Goal: Transaction & Acquisition: Purchase product/service

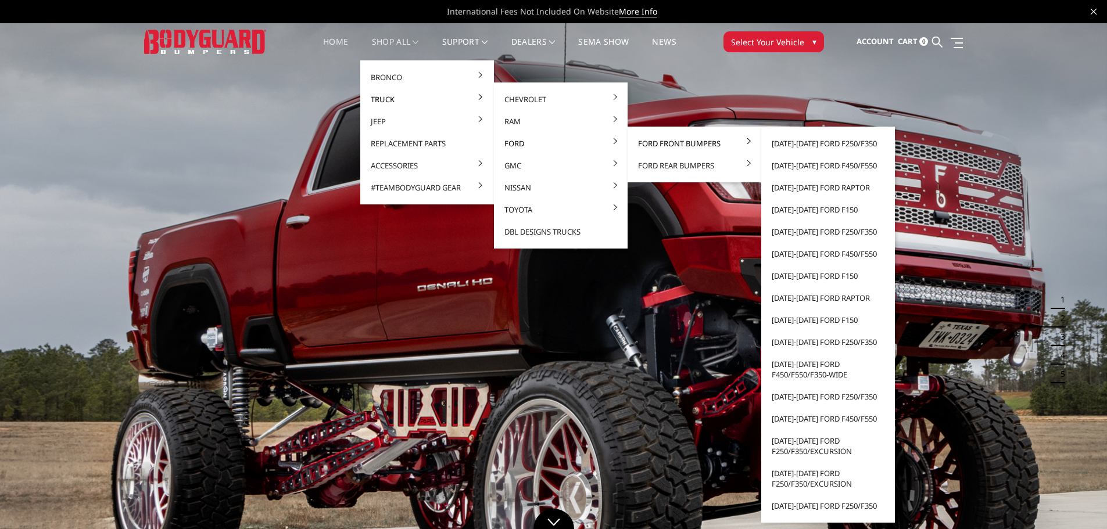
click at [675, 144] on link "Ford Front Bumpers" at bounding box center [694, 143] width 124 height 22
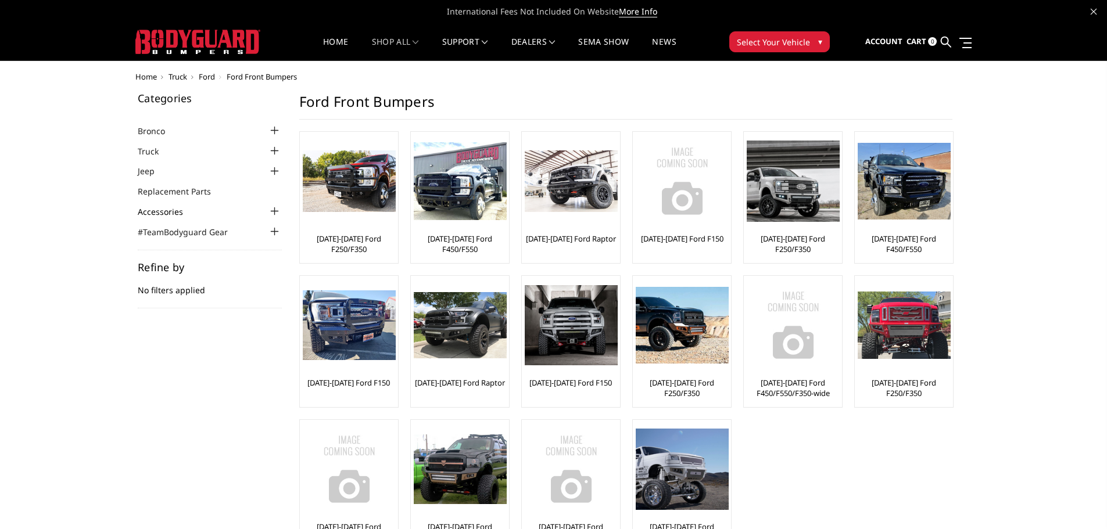
click at [196, 214] on link "Accessories" at bounding box center [168, 212] width 60 height 12
click at [180, 214] on link "Accessories" at bounding box center [168, 212] width 60 height 12
click at [353, 191] on img at bounding box center [349, 182] width 93 height 62
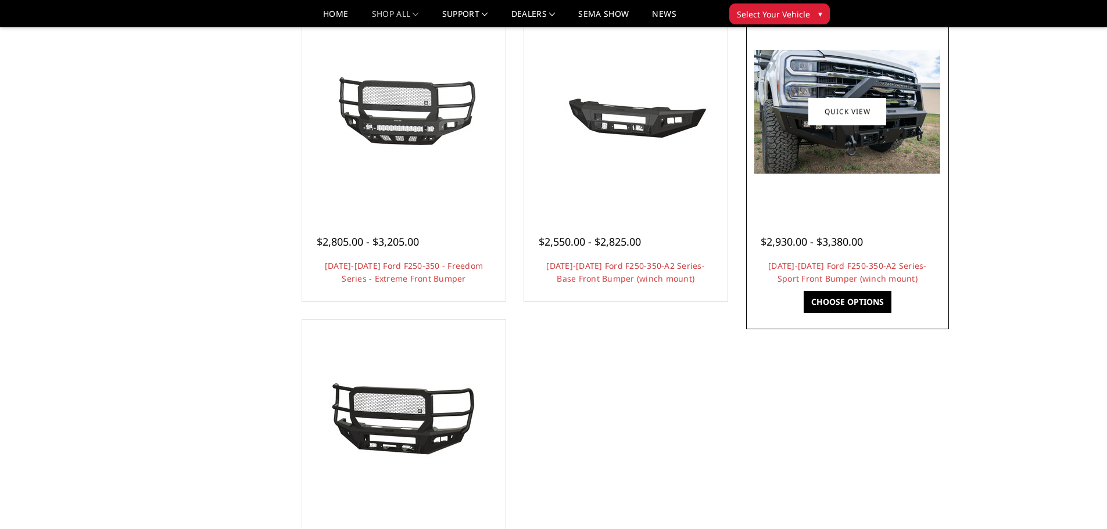
scroll to position [755, 0]
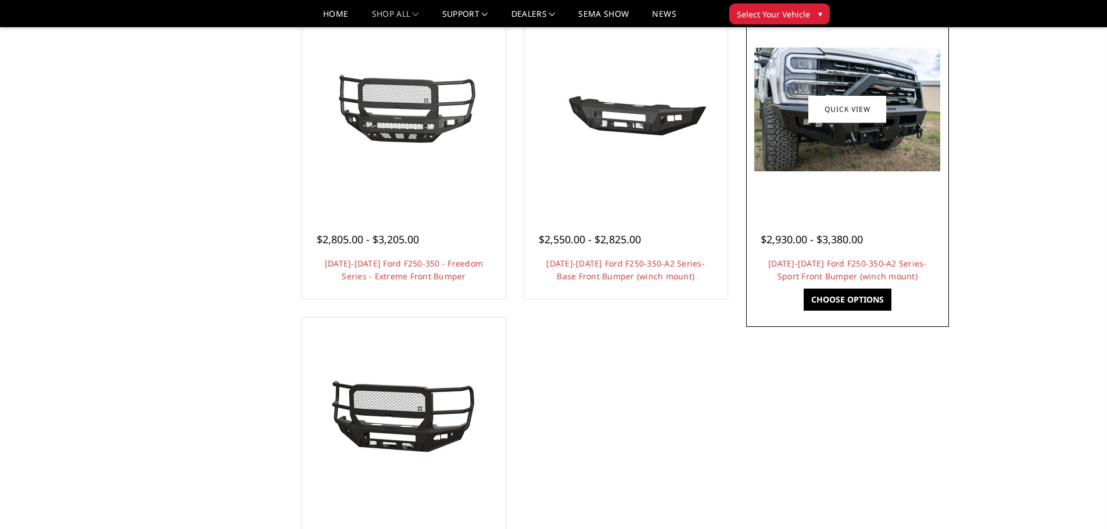
click at [861, 142] on img at bounding box center [847, 110] width 186 height 124
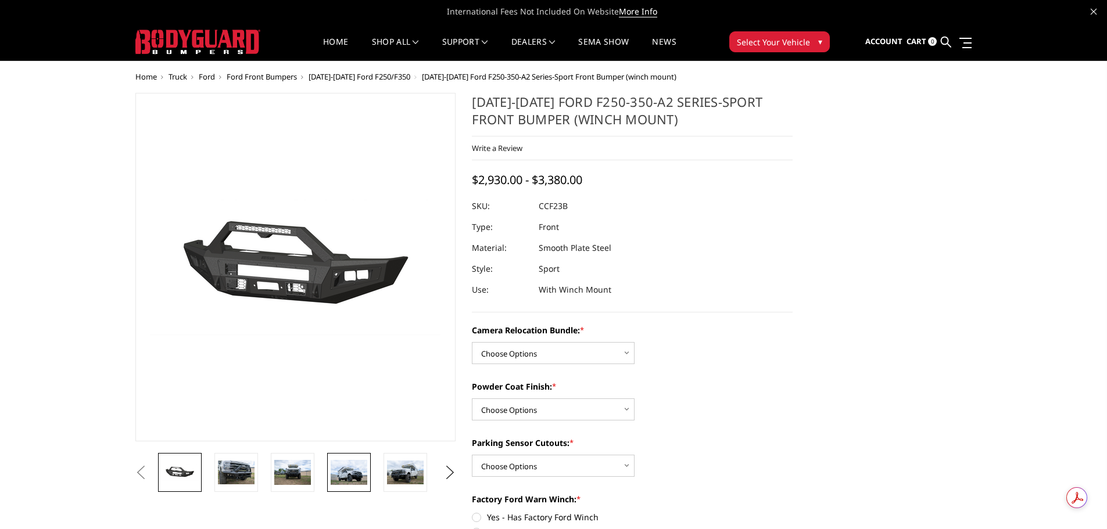
click at [335, 479] on img at bounding box center [349, 472] width 37 height 24
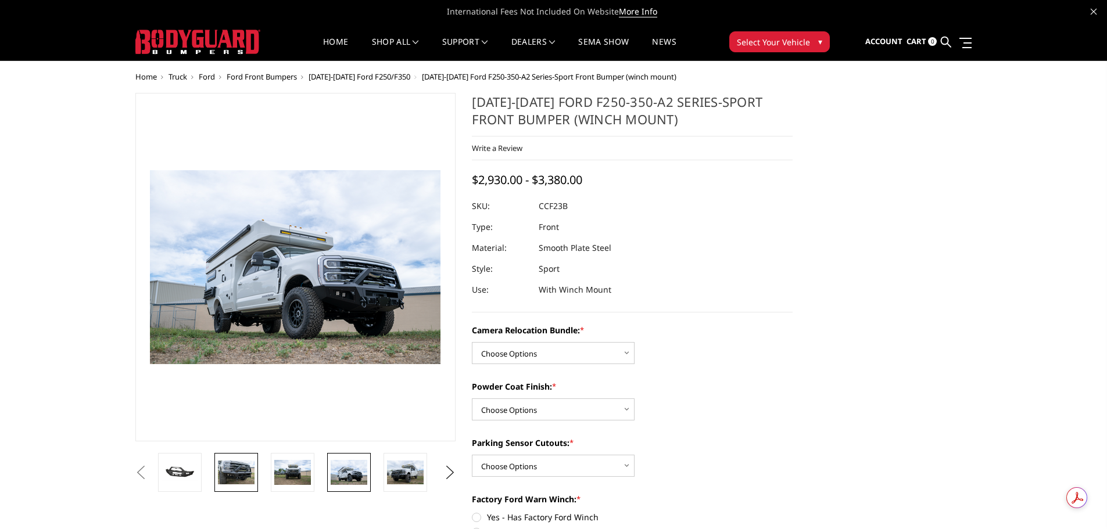
click at [237, 476] on img at bounding box center [236, 473] width 37 height 24
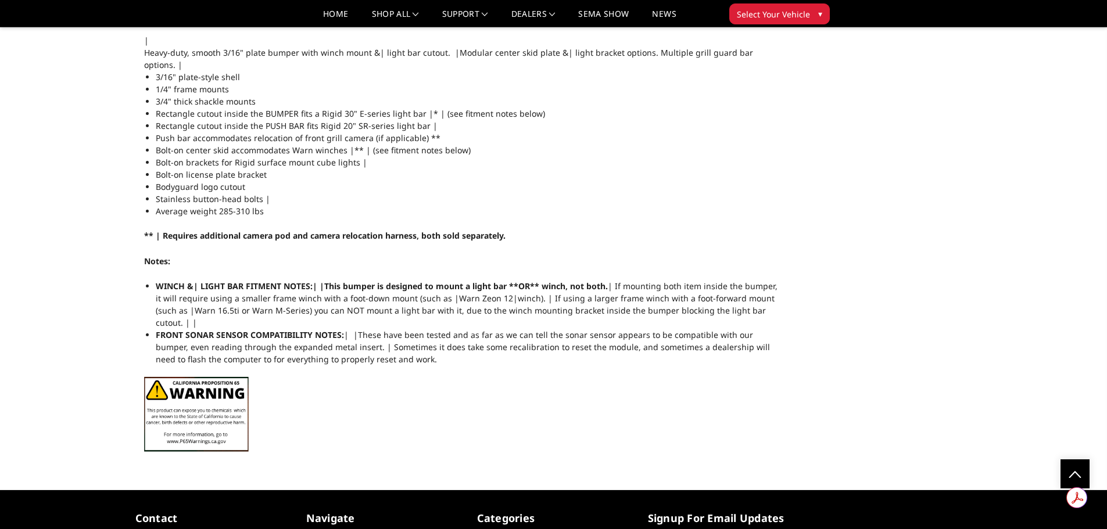
scroll to position [1162, 0]
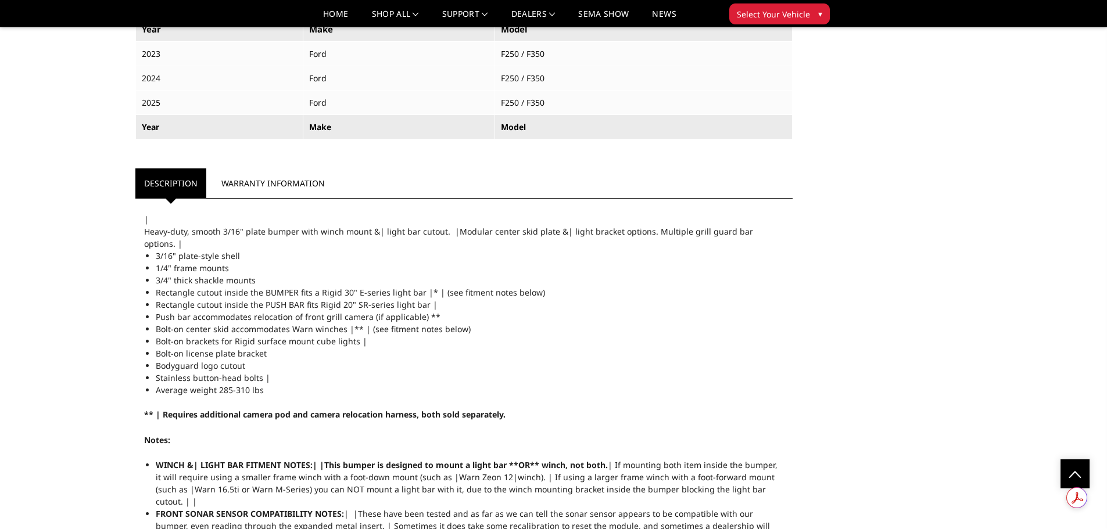
click at [296, 384] on li "Average weight 285-310 lbs" at bounding box center [470, 390] width 629 height 12
click at [253, 373] on span "Stainless button-head bolts |" at bounding box center [213, 378] width 114 height 11
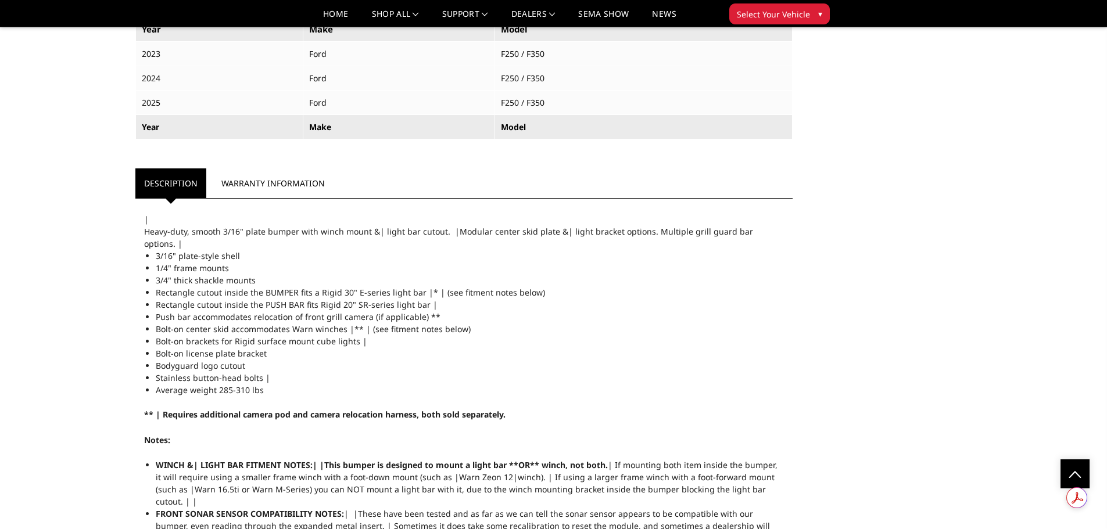
click at [253, 373] on span "Stainless button-head bolts |" at bounding box center [213, 378] width 114 height 11
click at [213, 360] on span "Bodyguard logo cutout" at bounding box center [200, 365] width 89 height 11
click at [213, 348] on span "Bolt-on license plate bracket" at bounding box center [211, 353] width 111 height 11
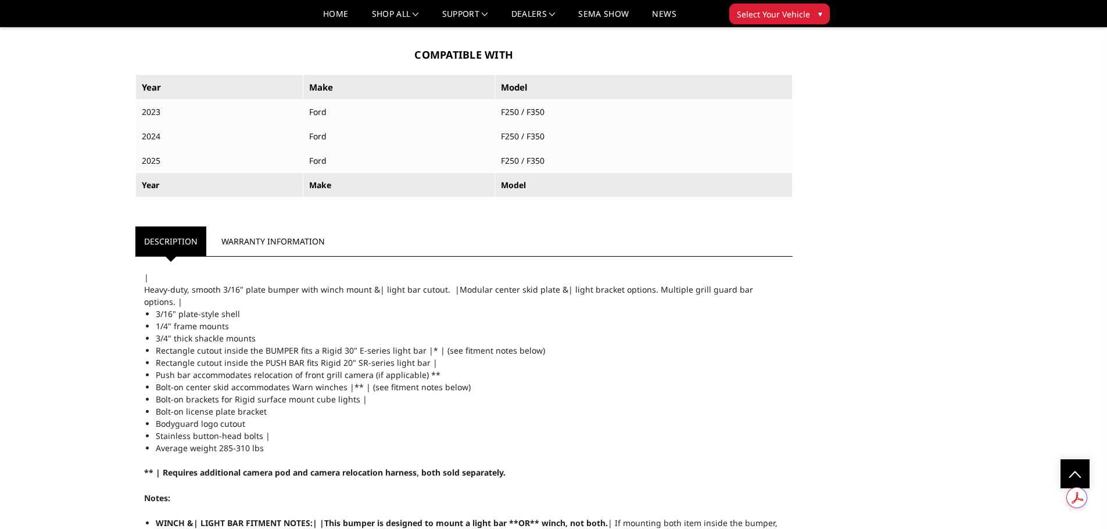
scroll to position [1046, 0]
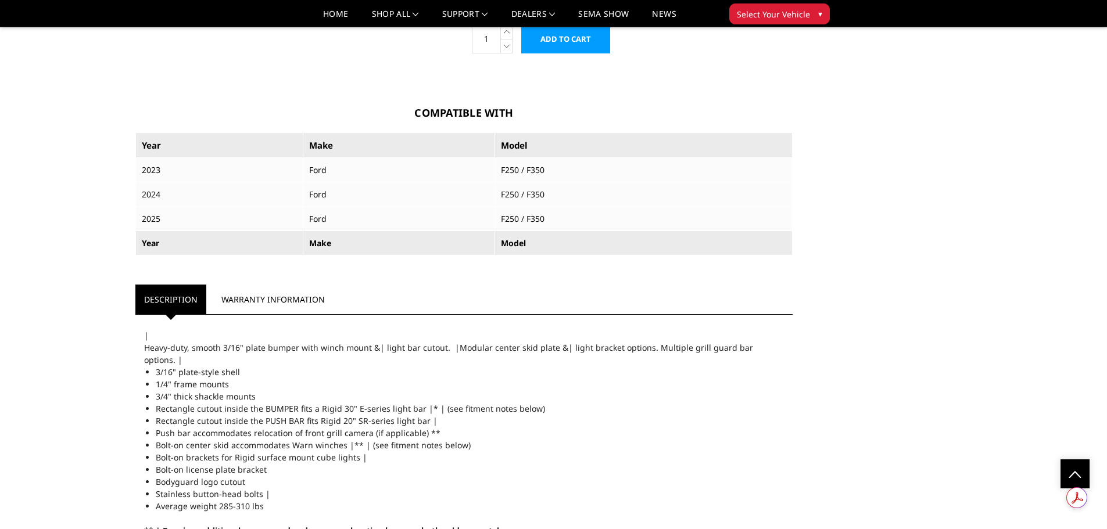
click at [237, 343] on span "Heavy-duty, smooth 3/16" plate bumper with winch mount &| light bar cutout. |Mo…" at bounding box center [448, 353] width 609 height 23
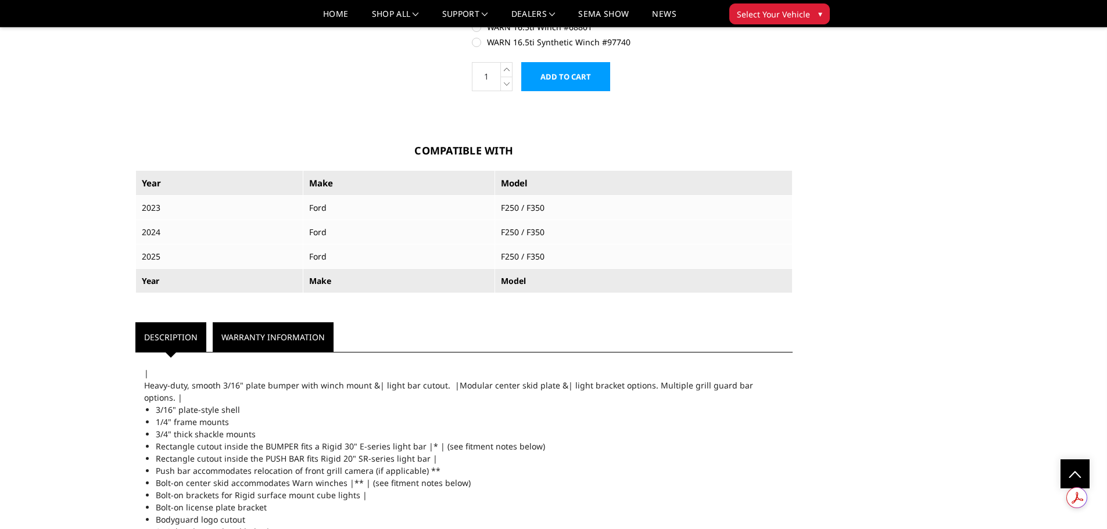
scroll to position [988, 0]
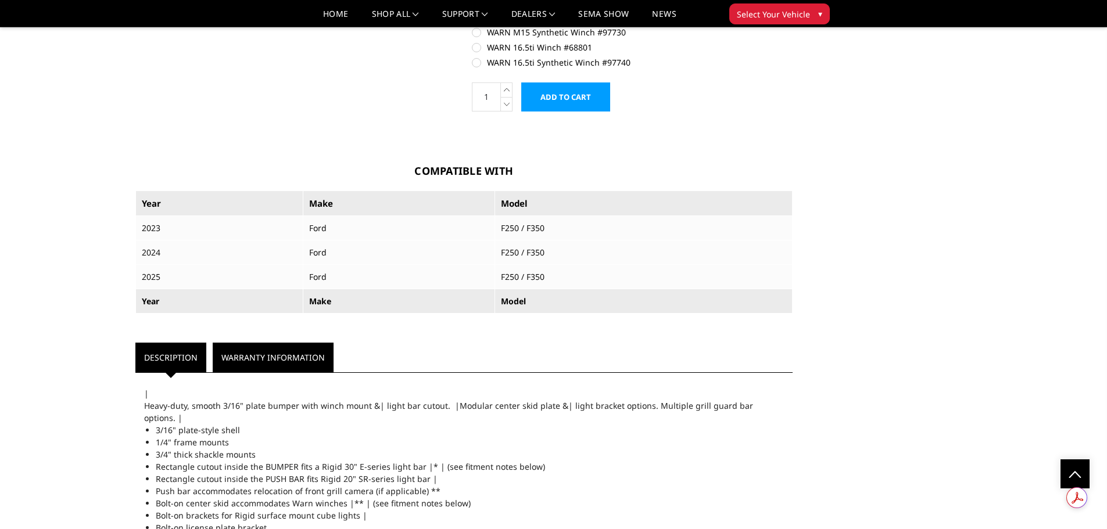
click at [274, 358] on link "Warranty Information" at bounding box center [273, 358] width 121 height 30
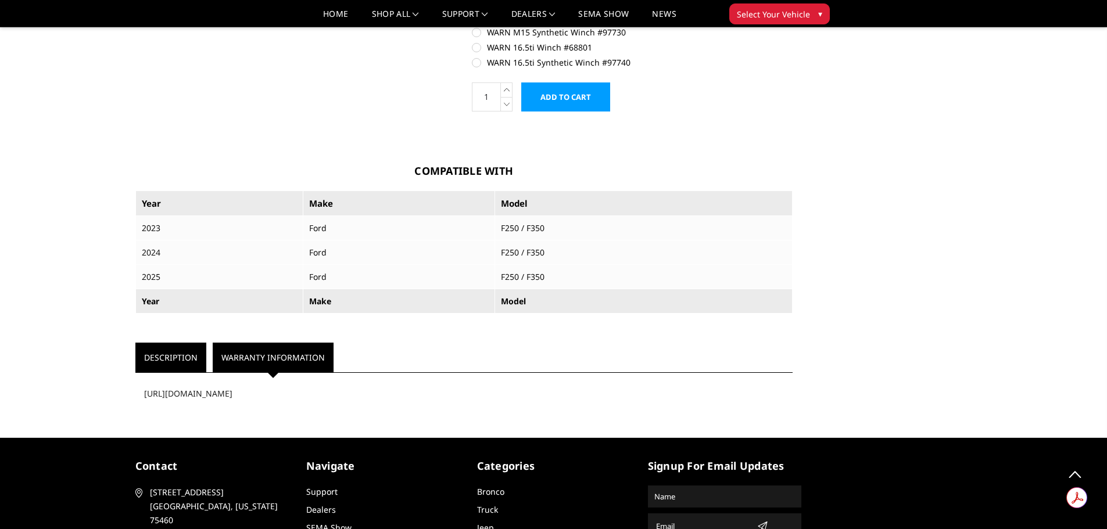
click at [194, 352] on link "Description" at bounding box center [170, 358] width 71 height 30
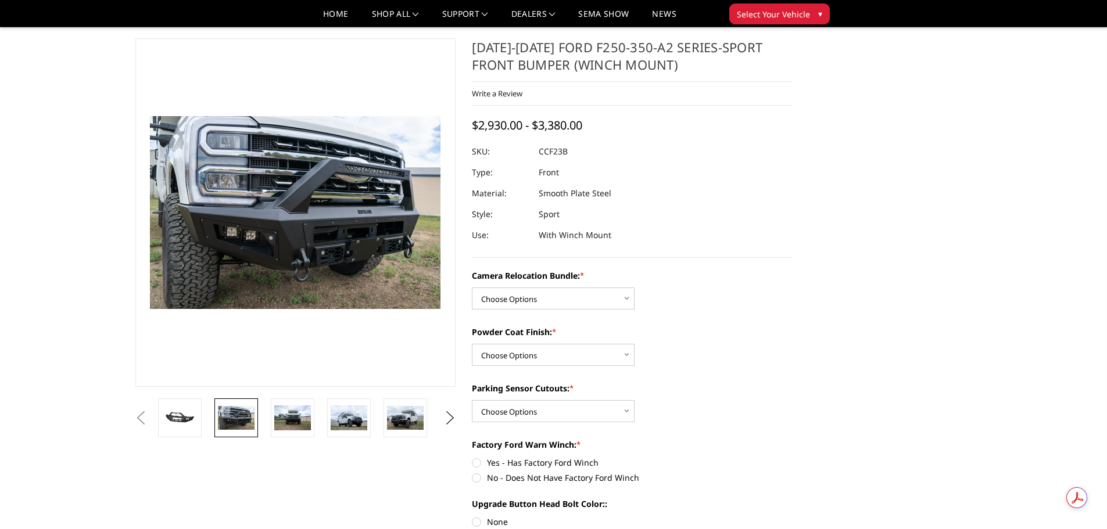
scroll to position [0, 0]
